Goal: Information Seeking & Learning: Learn about a topic

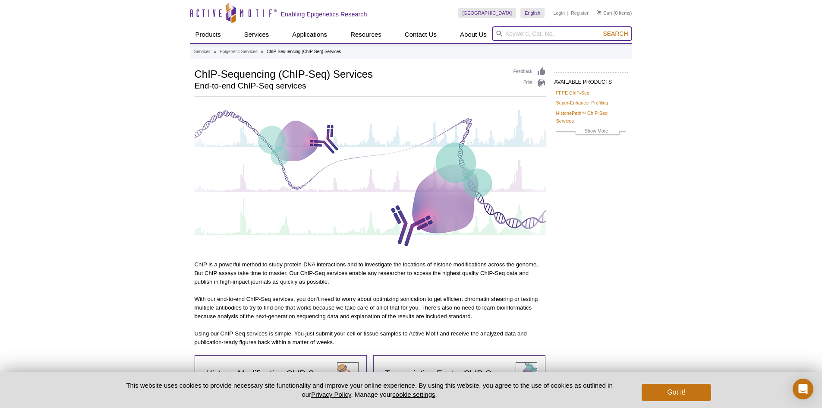
click at [518, 35] on input "search" at bounding box center [562, 33] width 140 height 15
type input "cut and tag"
click at [600, 30] on button "Search" at bounding box center [615, 34] width 30 height 8
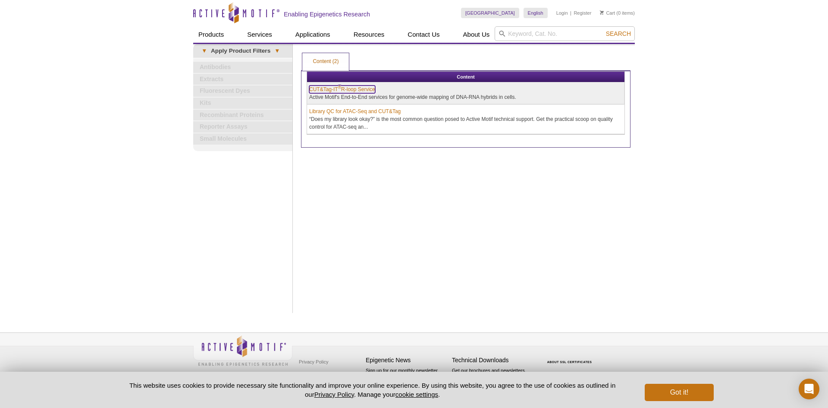
click at [360, 90] on link "CUT&Tag-IT ® R-loop Service" at bounding box center [342, 89] width 66 height 8
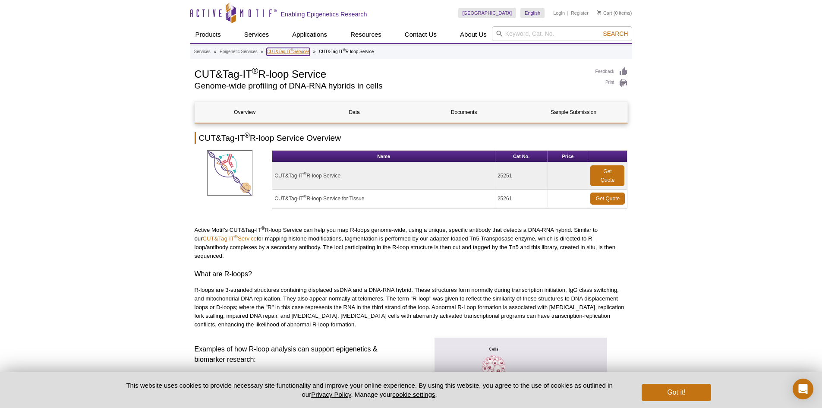
click at [279, 50] on link "CUT&Tag-IT ® Services" at bounding box center [288, 52] width 43 height 8
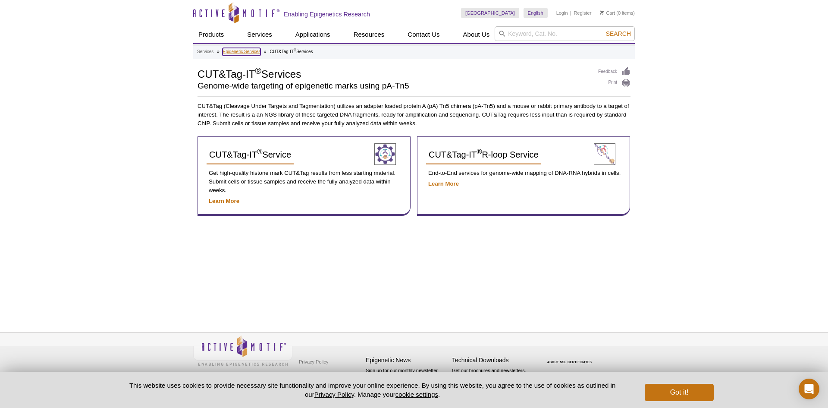
click at [232, 50] on link "Epigenetic Services" at bounding box center [242, 52] width 38 height 8
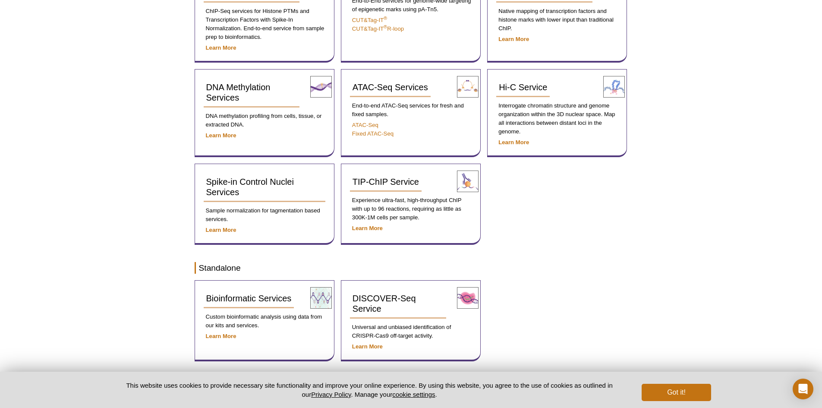
scroll to position [108, 0]
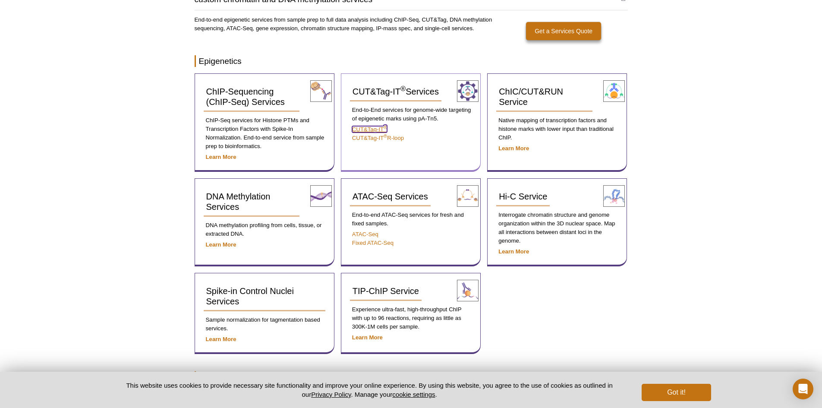
click at [373, 128] on link "CUT&Tag-IT ®" at bounding box center [369, 129] width 35 height 6
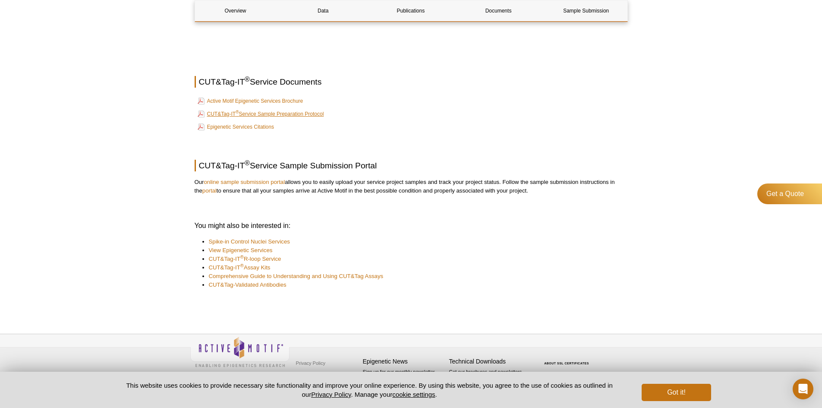
scroll to position [1144, 0]
drag, startPoint x: 284, startPoint y: 99, endPoint x: 299, endPoint y: 101, distance: 15.7
click at [299, 101] on link "Active Motif Epigenetic Services Brochure" at bounding box center [251, 99] width 106 height 10
click at [263, 114] on link "CUT&Tag-IT ® Service Sample Preparation Protocol" at bounding box center [261, 112] width 126 height 10
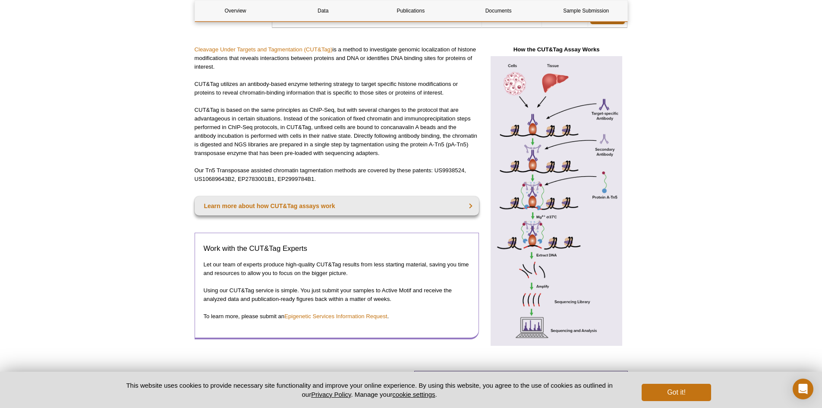
scroll to position [129, 0]
